Goal: Information Seeking & Learning: Learn about a topic

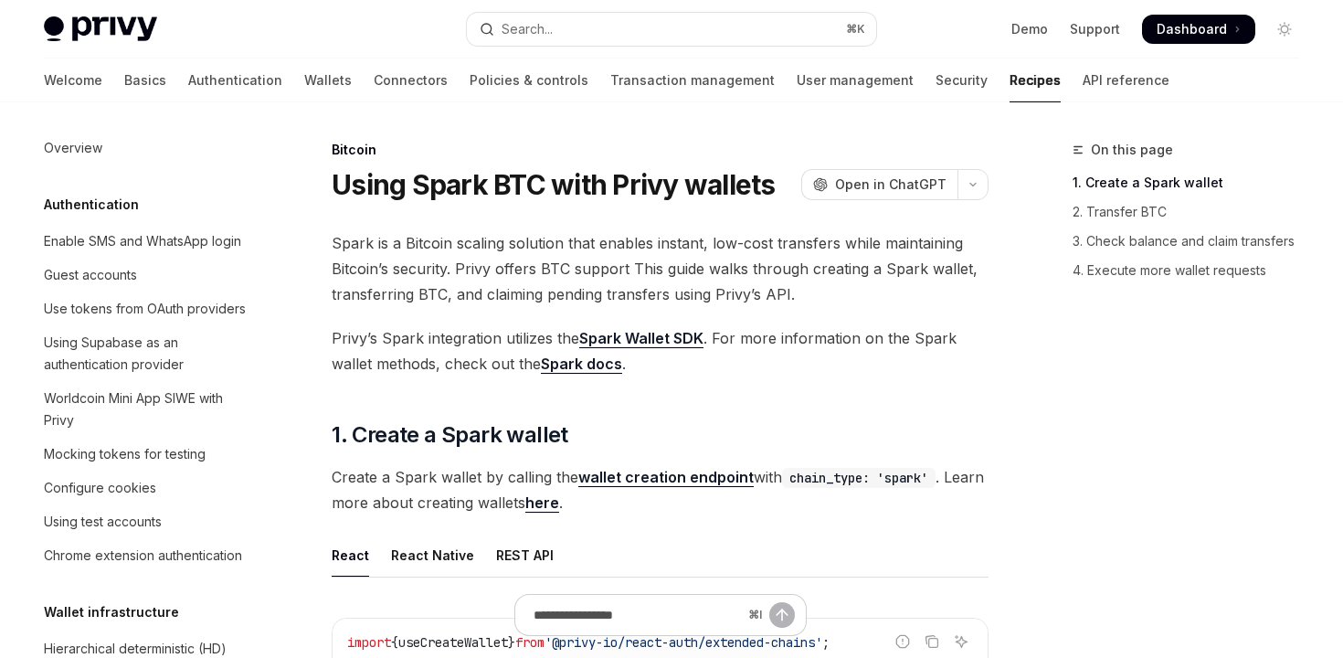
scroll to position [2906, 0]
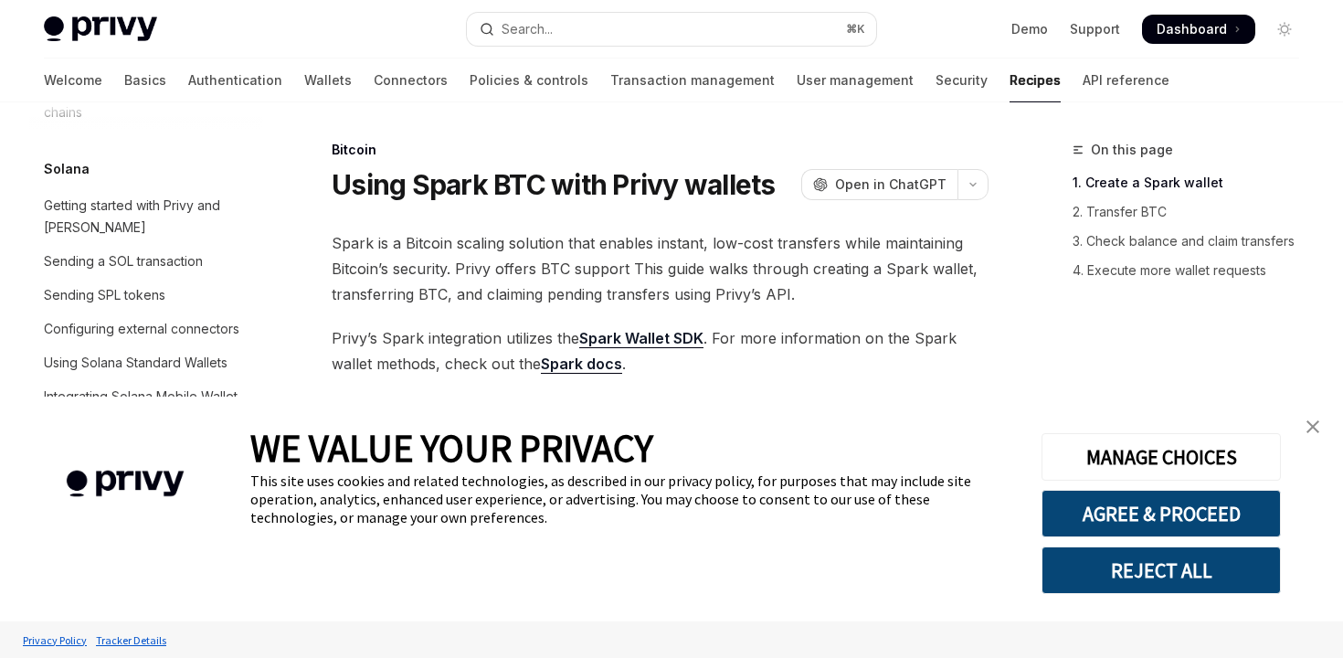
click at [55, 19] on img at bounding box center [100, 29] width 113 height 26
type textarea "*"
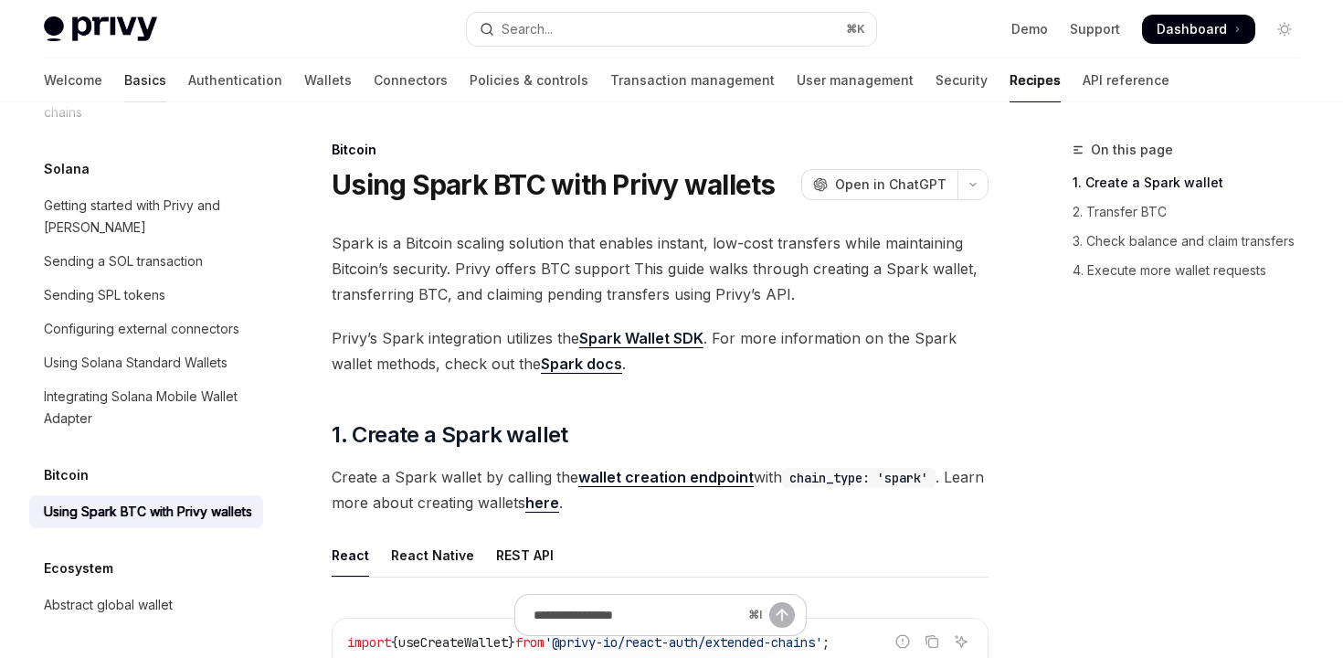
click at [124, 76] on link "Basics" at bounding box center [145, 80] width 42 height 44
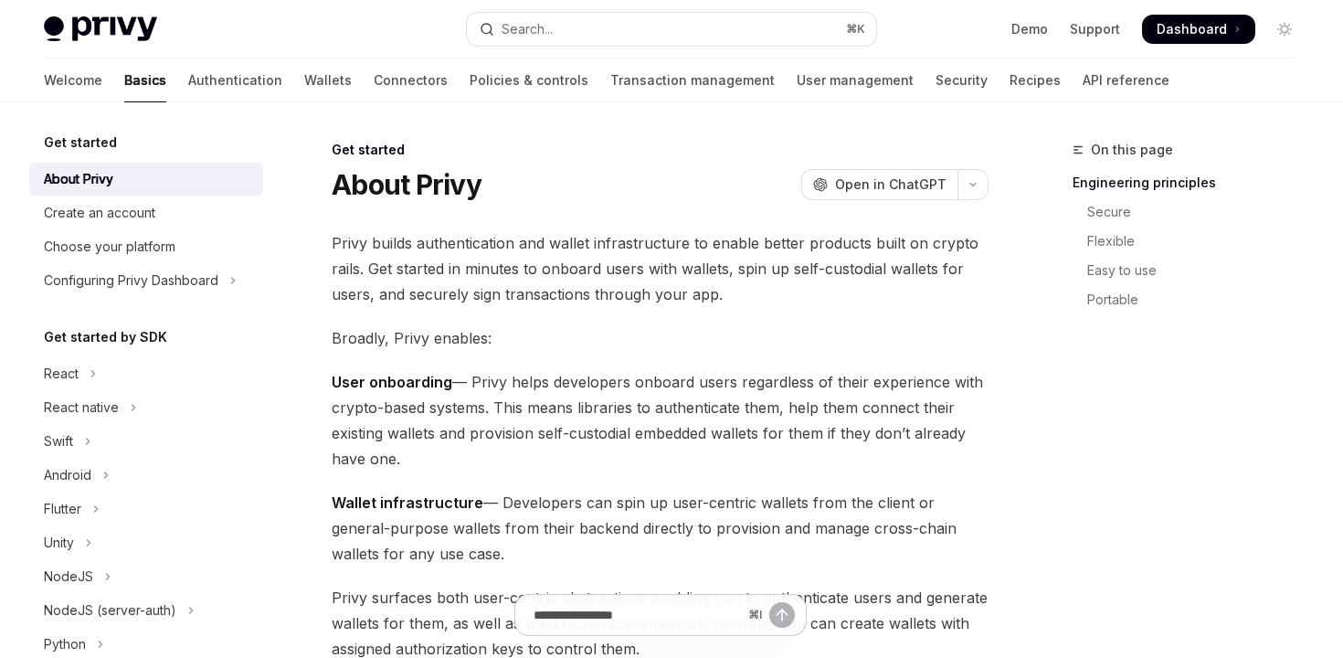
type textarea "*"
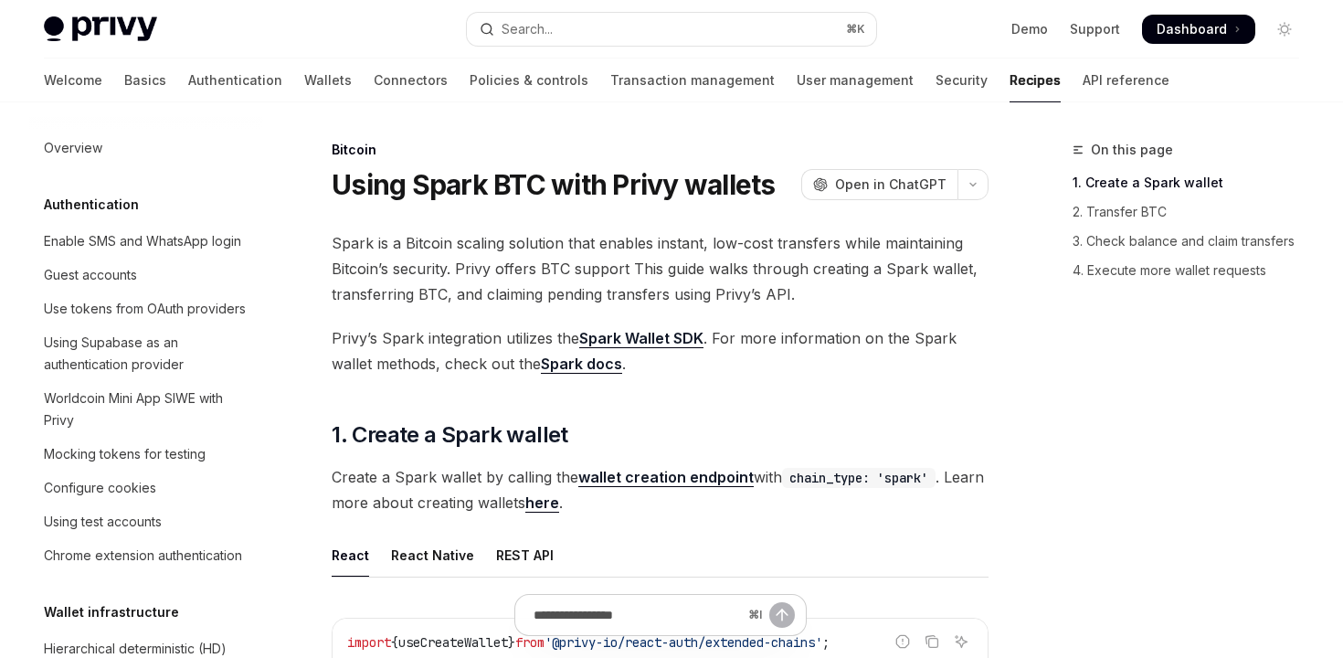
scroll to position [2906, 0]
